Goal: Transaction & Acquisition: Purchase product/service

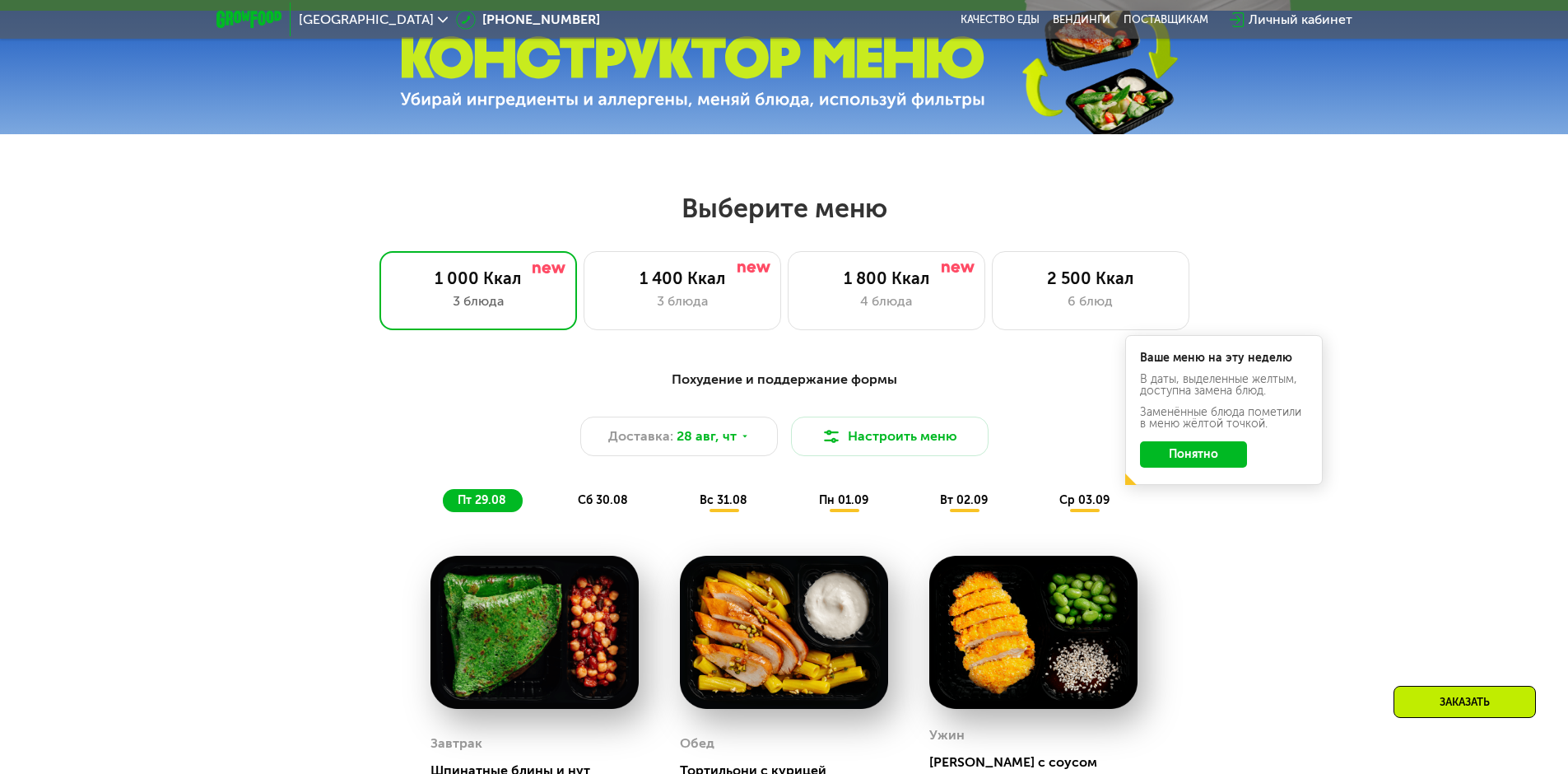
scroll to position [823, 0]
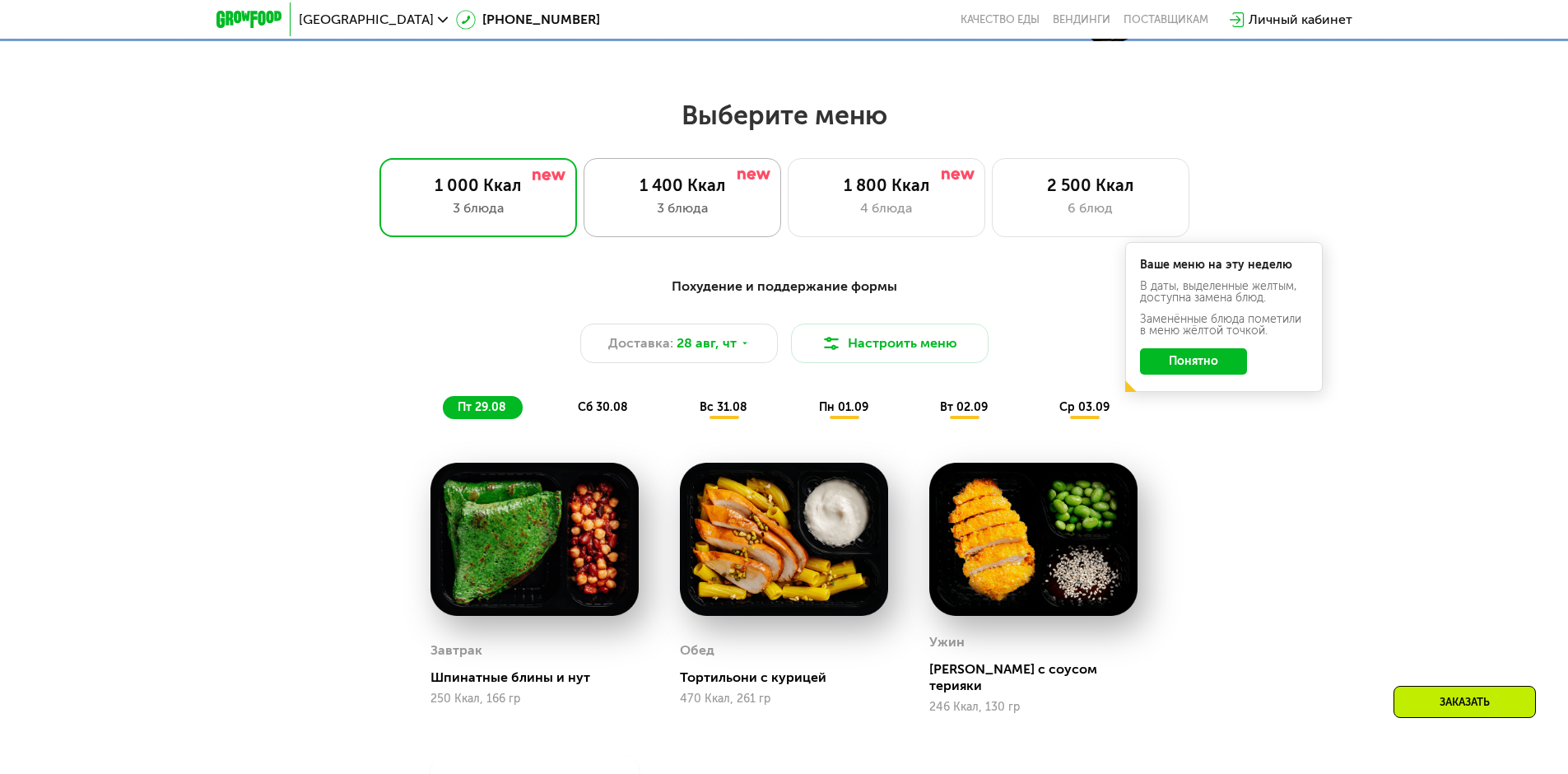
click at [688, 195] on div "1 400 Ккал" at bounding box center [683, 186] width 163 height 20
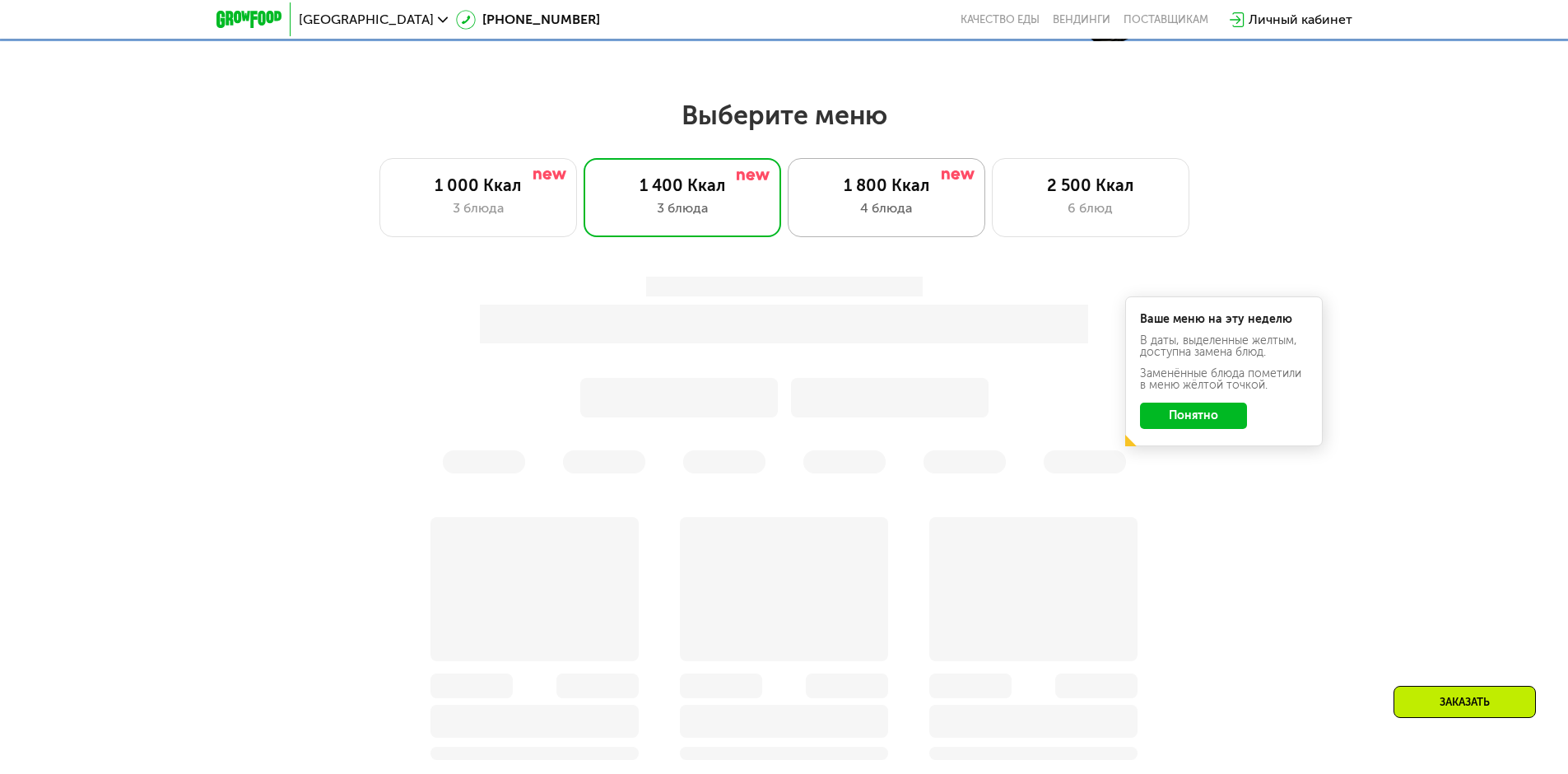
click at [991, 203] on div "1 800 Ккал 4 блюда" at bounding box center [1090, 197] width 197 height 79
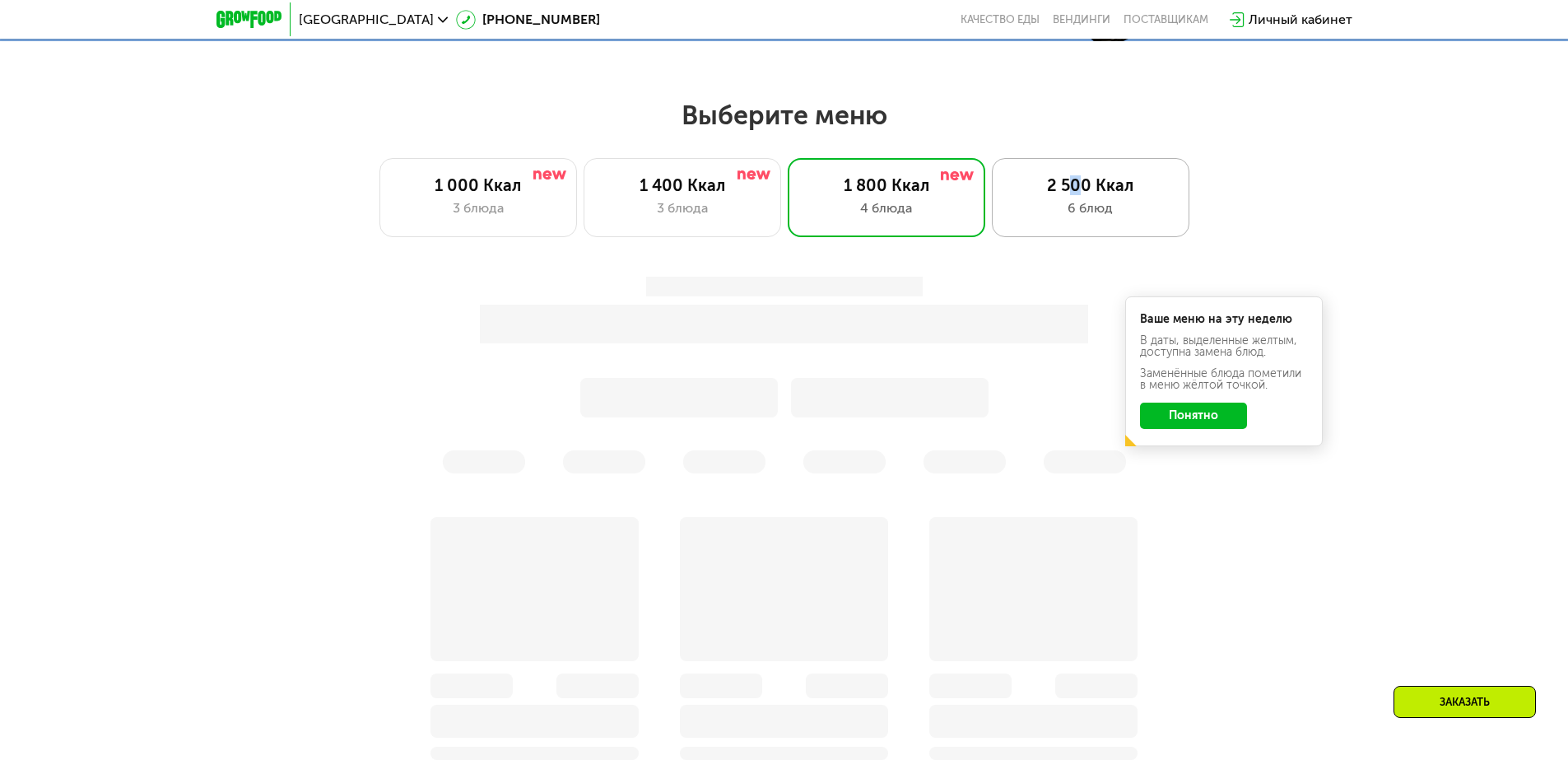
drag, startPoint x: 1068, startPoint y: 196, endPoint x: 1011, endPoint y: 193, distance: 57.1
click at [1081, 195] on div "2 500 Ккал" at bounding box center [1090, 186] width 163 height 20
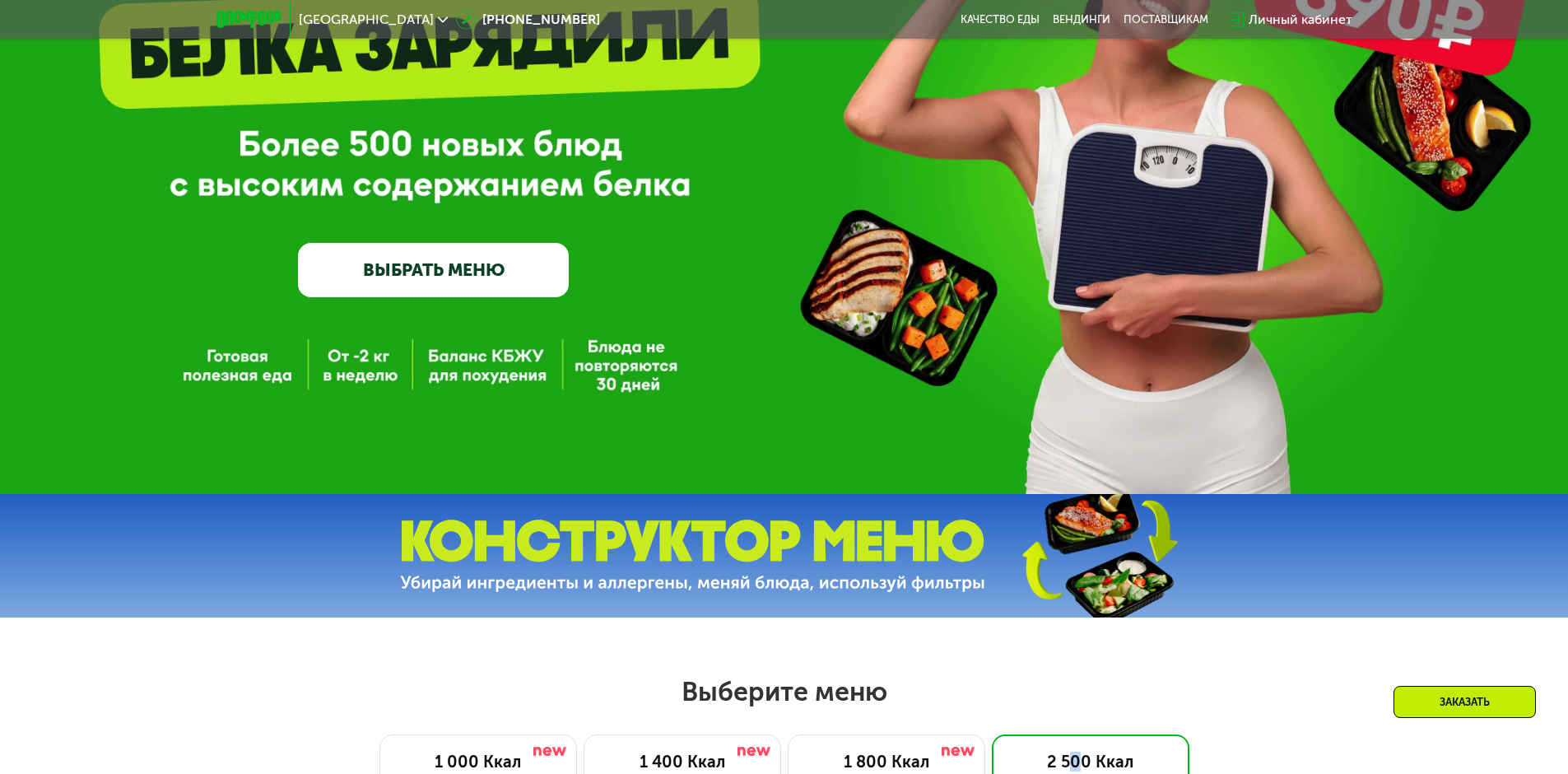
click at [272, 14] on img at bounding box center [249, 19] width 65 height 17
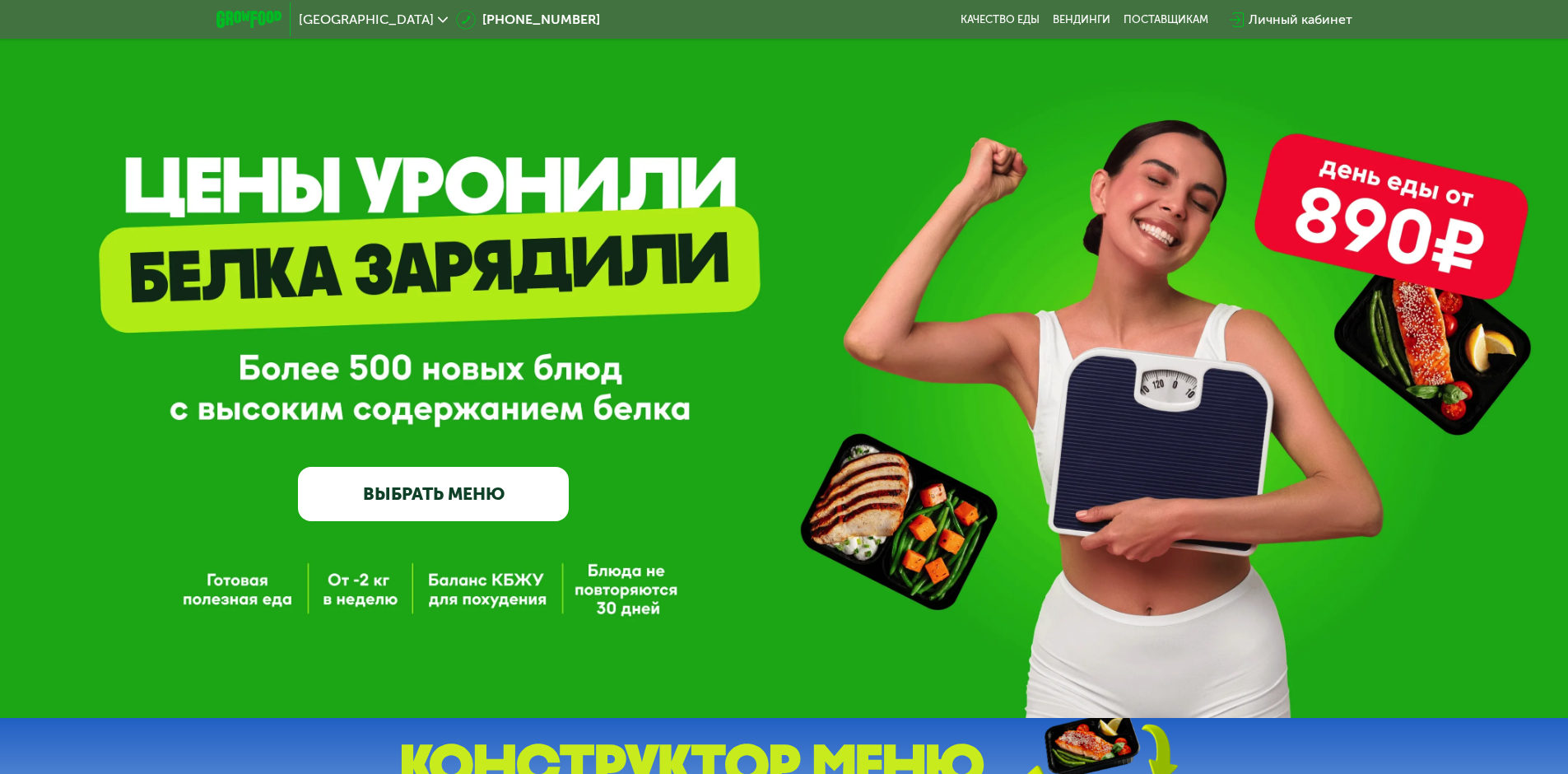
scroll to position [0, 0]
